Goal: Task Accomplishment & Management: Manage account settings

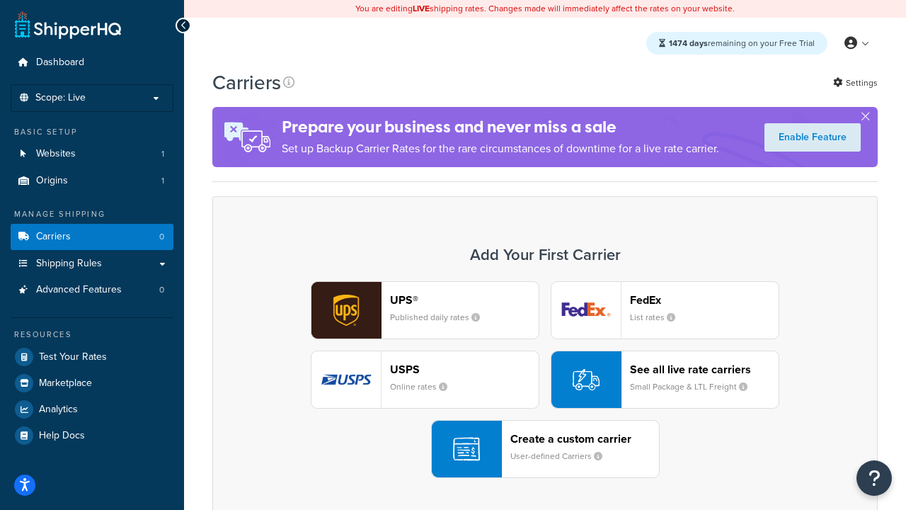
click at [545, 380] on div "UPS® Published daily rates FedEx List rates USPS Online rates See all live rate…" at bounding box center [545, 379] width 636 height 197
click at [705, 300] on header "FedEx" at bounding box center [704, 299] width 149 height 13
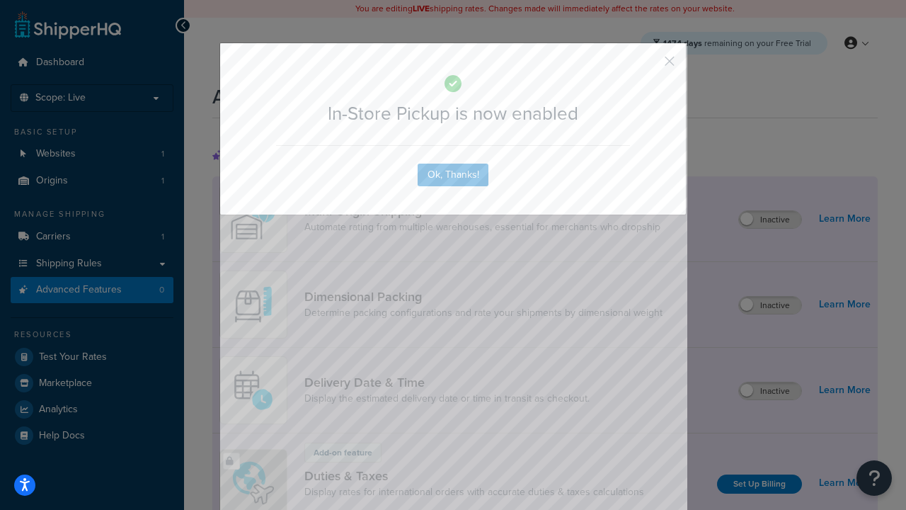
scroll to position [459, 0]
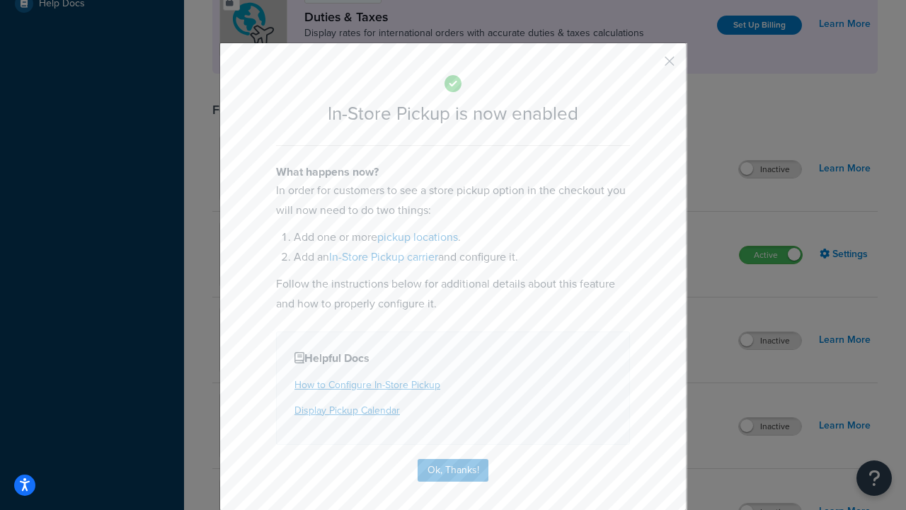
click at [649, 64] on button "button" at bounding box center [649, 66] width 4 height 4
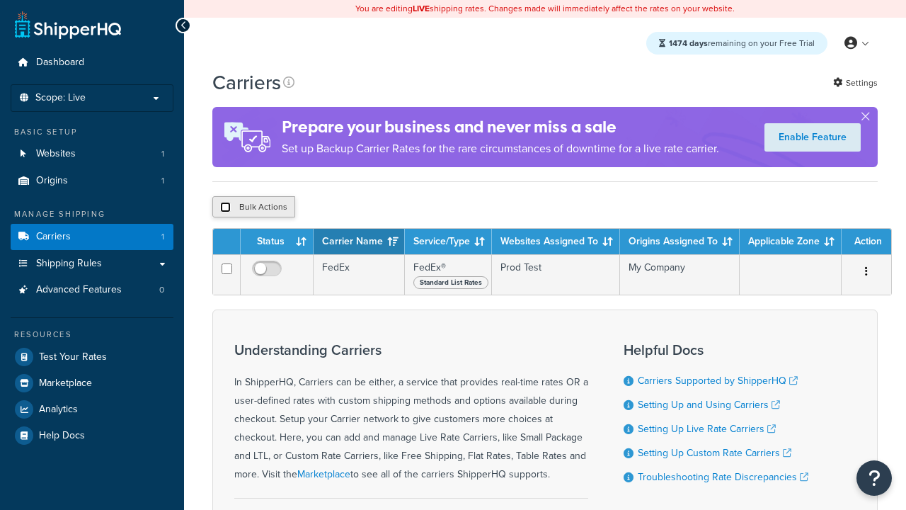
click at [225, 209] on input "checkbox" at bounding box center [225, 207] width 11 height 11
checkbox input "true"
click at [0, 0] on button "Delete" at bounding box center [0, 0] width 0 height 0
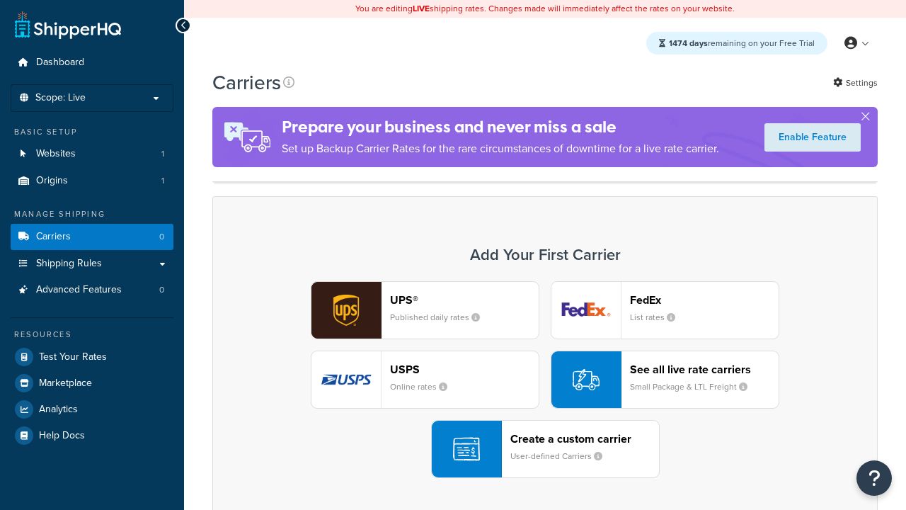
scroll to position [281, 0]
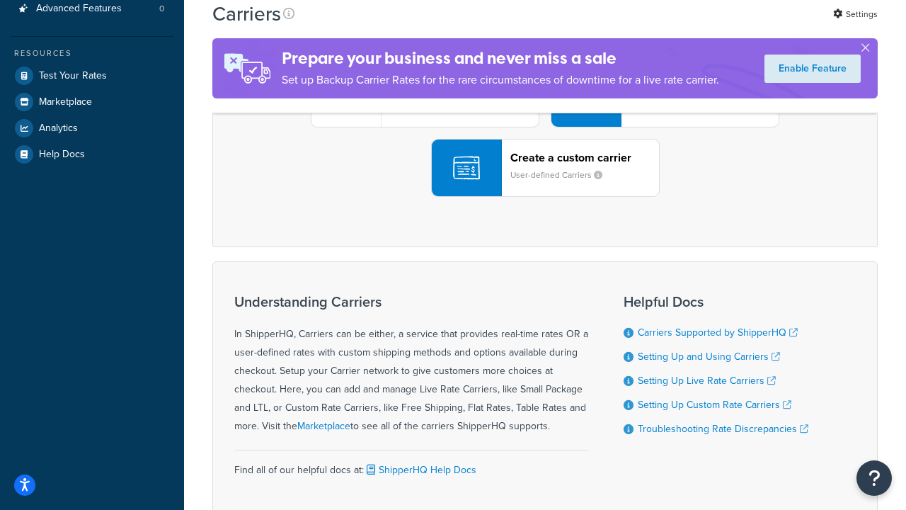
click at [545, 197] on div "UPS® Published daily rates FedEx List rates USPS Online rates See all live rate…" at bounding box center [545, 98] width 636 height 197
click at [705, 25] on header "FedEx" at bounding box center [704, 18] width 149 height 13
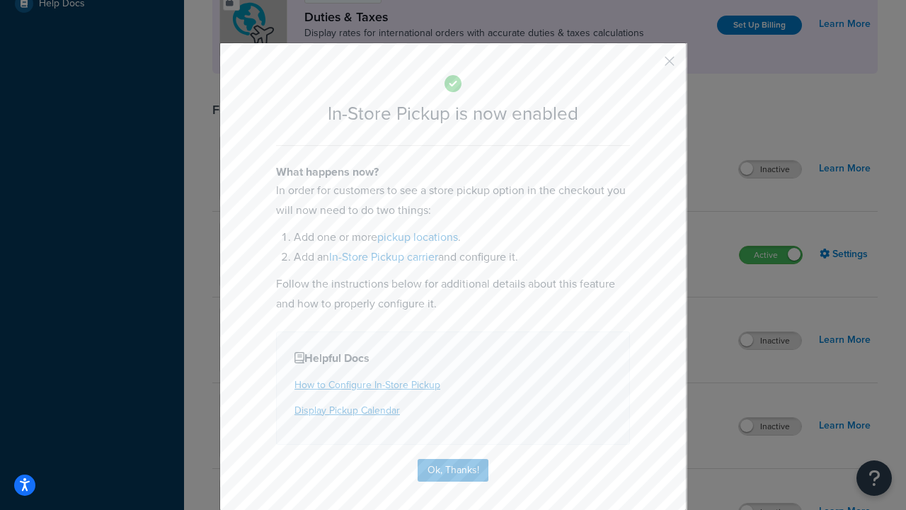
click at [649, 66] on button "button" at bounding box center [649, 66] width 4 height 4
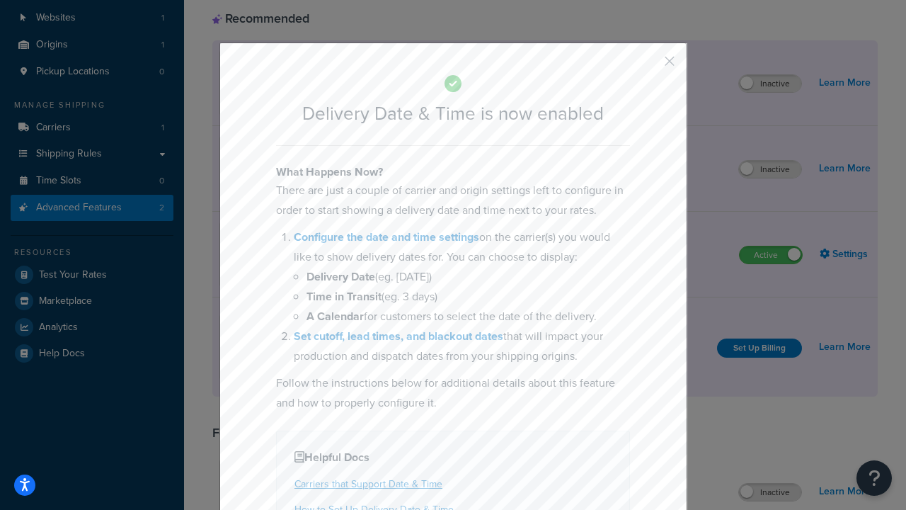
click at [649, 66] on button "button" at bounding box center [649, 66] width 4 height 4
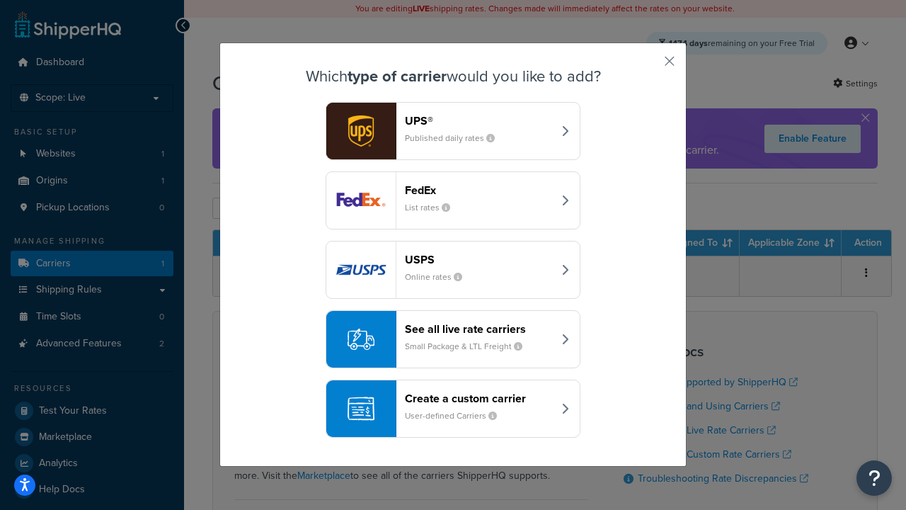
click at [453, 409] on div "Create a custom carrier User-defined Carriers" at bounding box center [479, 409] width 148 height 34
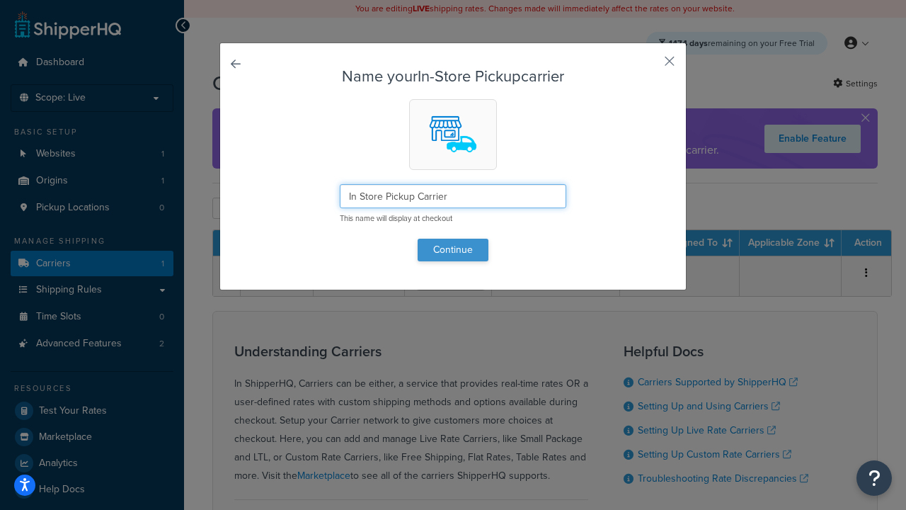
type input "In Store Pickup Carrier"
click at [453, 249] on button "Continue" at bounding box center [453, 250] width 71 height 23
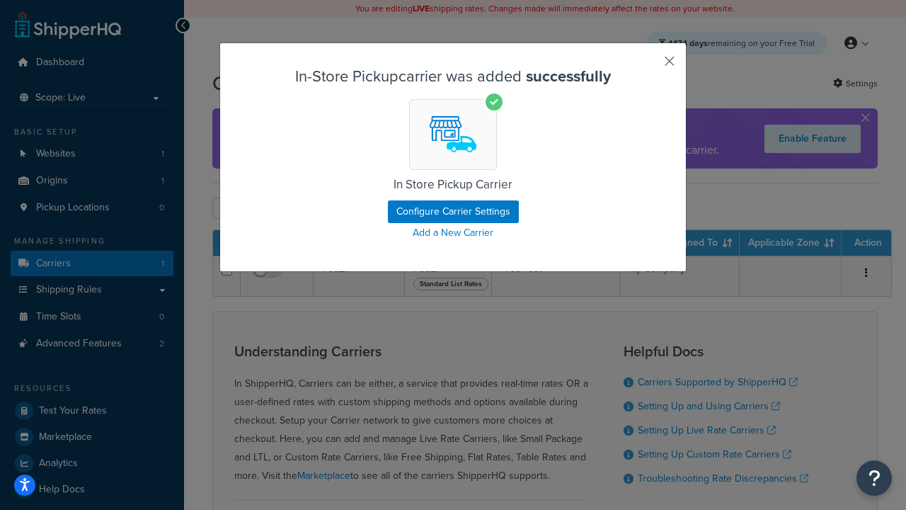
click at [649, 66] on button "button" at bounding box center [649, 66] width 4 height 4
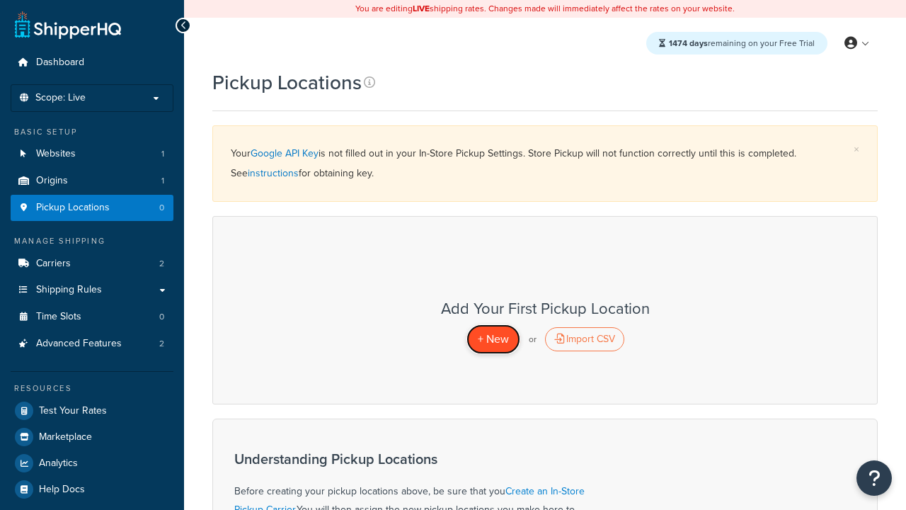
click at [493, 338] on span "+ New" at bounding box center [493, 339] width 31 height 16
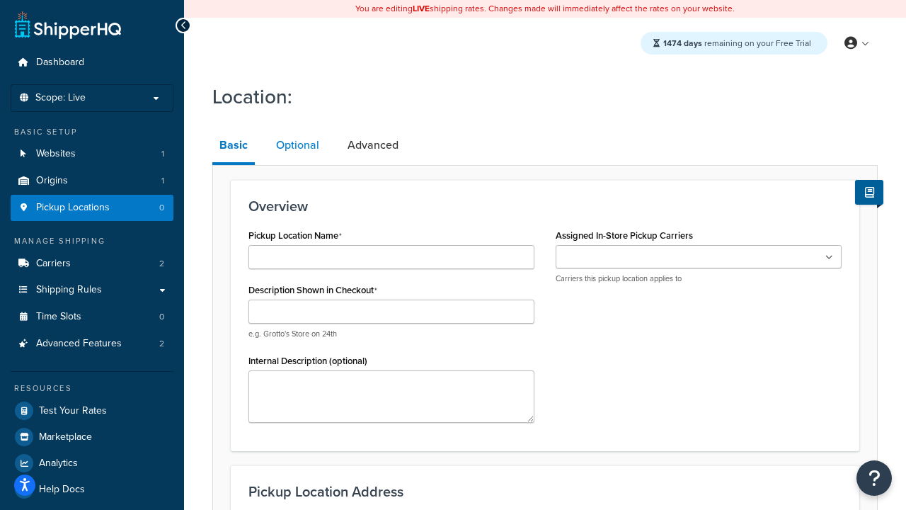
click at [297, 145] on link "Optional" at bounding box center [297, 145] width 57 height 34
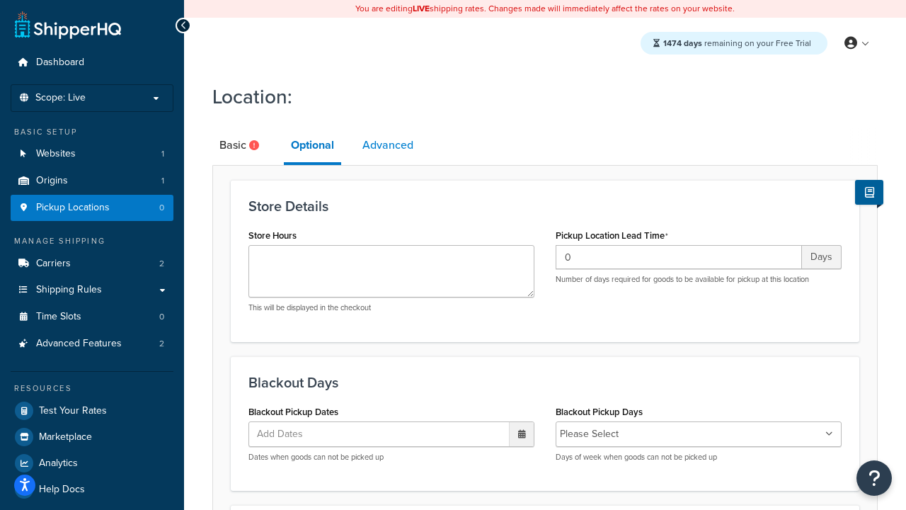
click at [388, 145] on link "Advanced" at bounding box center [387, 145] width 65 height 34
